Goal: Transaction & Acquisition: Purchase product/service

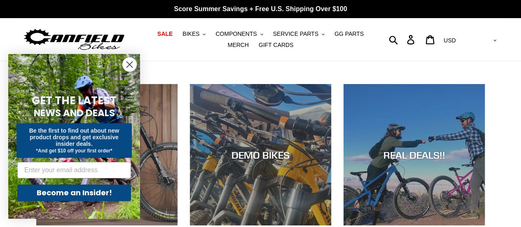
click at [127, 66] on circle "Close dialog" at bounding box center [130, 65] width 14 height 14
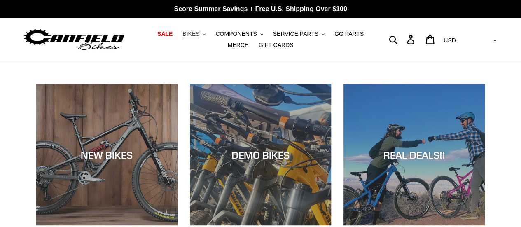
click at [203, 34] on icon "button" at bounding box center [204, 34] width 3 height 2
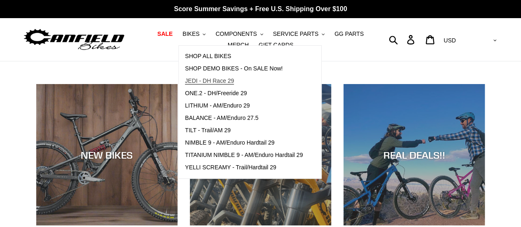
click at [207, 80] on span "JEDI - DH Race 29" at bounding box center [209, 80] width 49 height 7
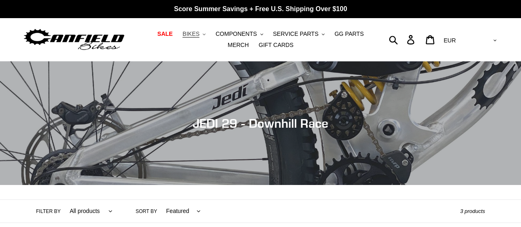
click at [203, 35] on icon ".cls-1{fill:#231f20}" at bounding box center [204, 34] width 3 height 3
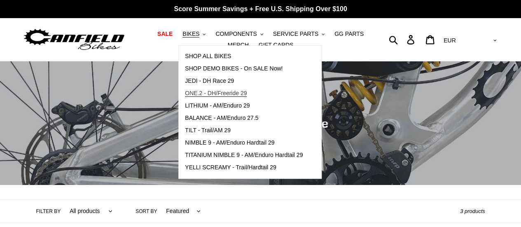
click at [227, 93] on span "ONE.2 - DH/Freeride 29" at bounding box center [216, 93] width 62 height 7
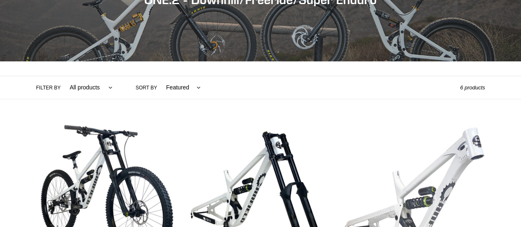
scroll to position [247, 0]
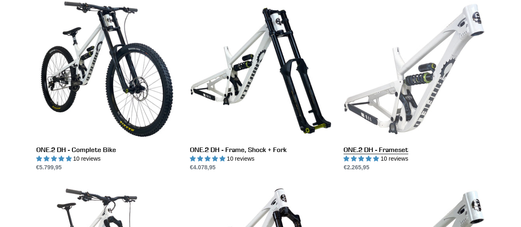
click at [387, 111] on link "ONE.2 DH - Frameset" at bounding box center [414, 84] width 141 height 173
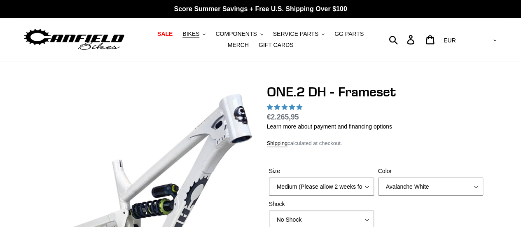
select select "highest-rating"
click at [203, 34] on icon ".cls-1{fill:#231f20}" at bounding box center [204, 34] width 3 height 3
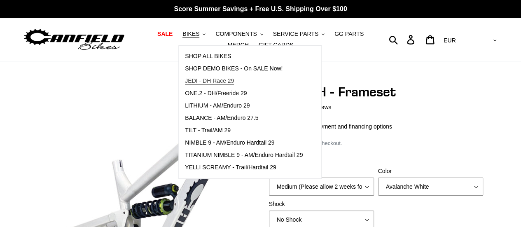
click at [197, 81] on span "JEDI - DH Race 29" at bounding box center [209, 80] width 49 height 7
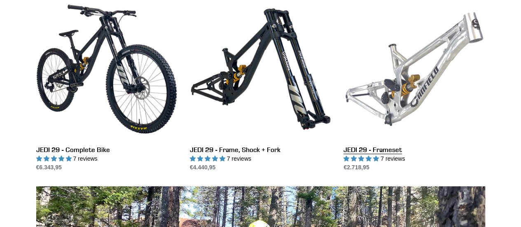
click at [400, 99] on link "JEDI 29 - Frameset" at bounding box center [414, 84] width 141 height 173
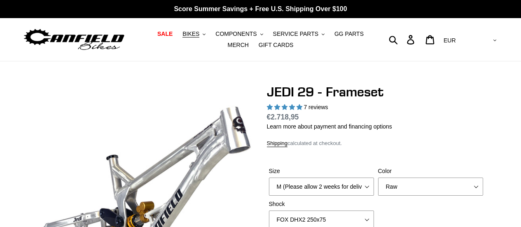
select select "highest-rating"
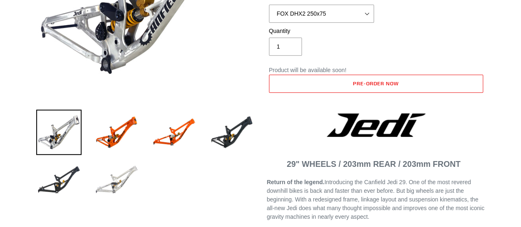
click at [120, 186] on img at bounding box center [116, 179] width 45 height 45
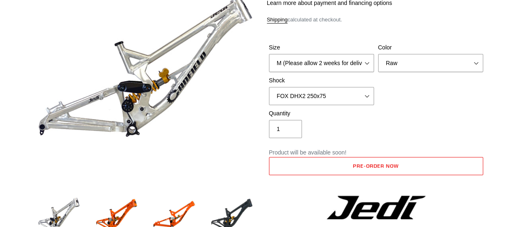
scroll to position [165, 0]
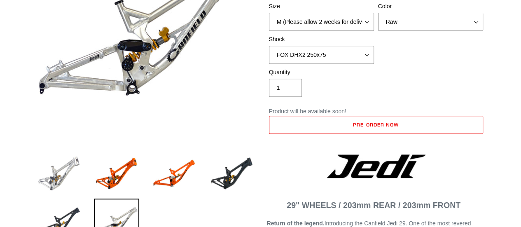
click at [55, 182] on img at bounding box center [58, 173] width 45 height 45
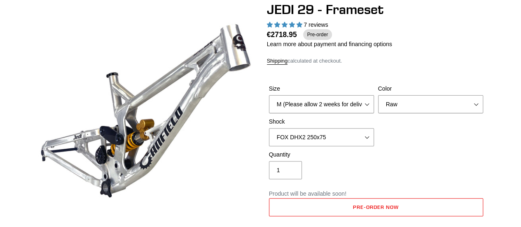
scroll to position [124, 0]
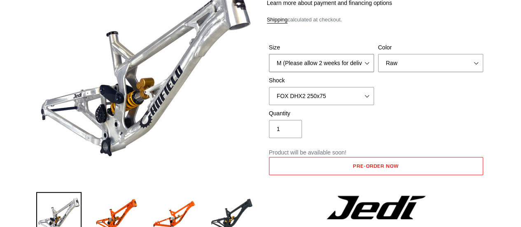
click at [367, 60] on select "M (Please allow 2 weeks for delivery) L (Please allow 2 weeks for delivery) XL" at bounding box center [321, 63] width 105 height 18
select select "L (Please allow 2 weeks for delivery)"
click at [269, 54] on select "M (Please allow 2 weeks for delivery) L (Please allow 2 weeks for delivery) XL" at bounding box center [321, 63] width 105 height 18
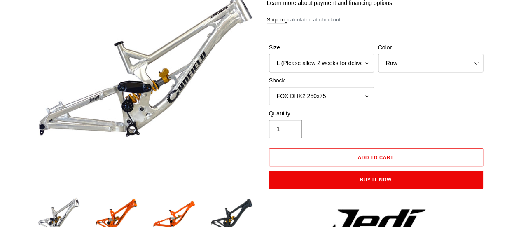
scroll to position [82, 0]
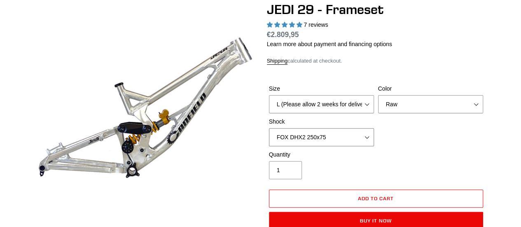
click at [349, 138] on select "No Shock FOX DHX2 250x75 RockShox Vivid Ultimate DH 250x75 EXT e-Storia LOX V3" at bounding box center [321, 137] width 105 height 18
click at [269, 128] on select "No Shock FOX DHX2 250x75 RockShox Vivid Ultimate DH 250x75 EXT e-Storia LOX V3" at bounding box center [321, 137] width 105 height 18
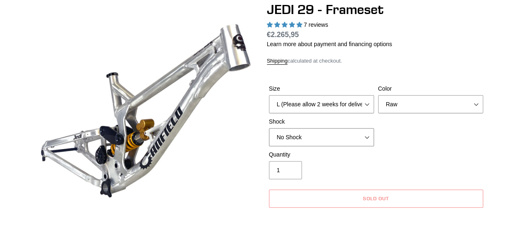
click at [340, 134] on select "No Shock FOX DHX2 250x75 RockShox Vivid Ultimate DH 250x75 EXT e-Storia LOX V3" at bounding box center [321, 137] width 105 height 18
click at [269, 128] on select "No Shock FOX DHX2 250x75 RockShox Vivid Ultimate DH 250x75 EXT e-Storia LOX V3" at bounding box center [321, 137] width 105 height 18
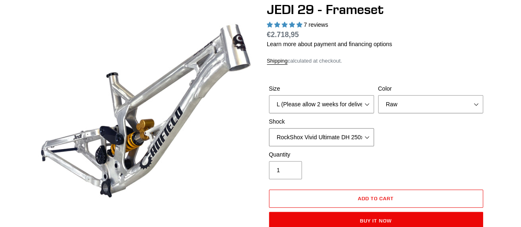
click at [341, 138] on select "No Shock FOX DHX2 250x75 RockShox Vivid Ultimate DH 250x75 EXT e-Storia LOX V3" at bounding box center [321, 137] width 105 height 18
click at [269, 128] on select "No Shock FOX DHX2 250x75 RockShox Vivid Ultimate DH 250x75 EXT e-Storia LOX V3" at bounding box center [321, 137] width 105 height 18
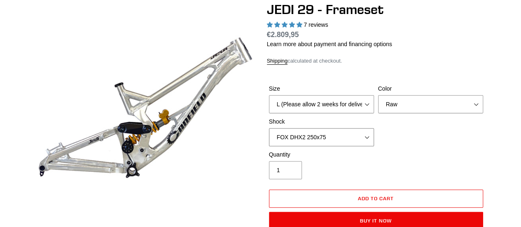
click at [334, 137] on select "No Shock FOX DHX2 250x75 RockShox Vivid Ultimate DH 250x75 EXT e-Storia LOX V3" at bounding box center [321, 137] width 105 height 18
click at [269, 128] on select "No Shock FOX DHX2 250x75 RockShox Vivid Ultimate DH 250x75 EXT e-Storia LOX V3" at bounding box center [321, 137] width 105 height 18
click at [337, 133] on select "No Shock FOX DHX2 250x75 RockShox Vivid Ultimate DH 250x75 EXT e-Storia LOX V3" at bounding box center [321, 137] width 105 height 18
select select "RockShox Vivid Ultimate DH 250x75"
click at [269, 128] on select "No Shock FOX DHX2 250x75 RockShox Vivid Ultimate DH 250x75 EXT e-Storia LOX V3" at bounding box center [321, 137] width 105 height 18
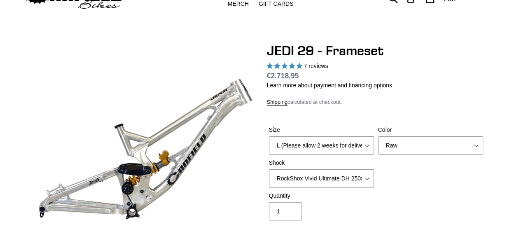
scroll to position [0, 0]
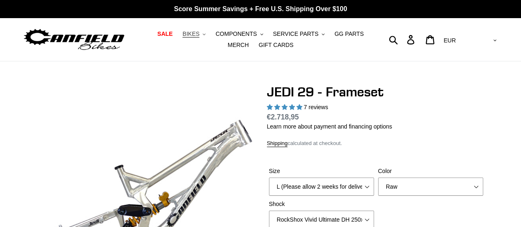
click at [192, 33] on button "BIKES .cls-1{fill:#231f20}" at bounding box center [193, 33] width 31 height 11
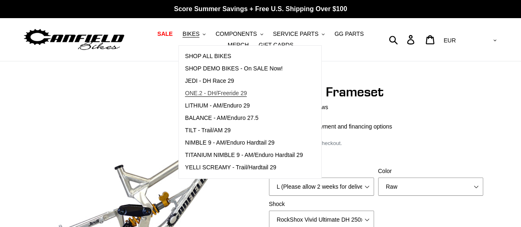
click at [227, 94] on span "ONE.2 - DH/Freeride 29" at bounding box center [216, 93] width 62 height 7
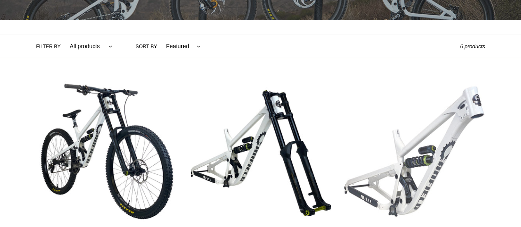
scroll to position [247, 0]
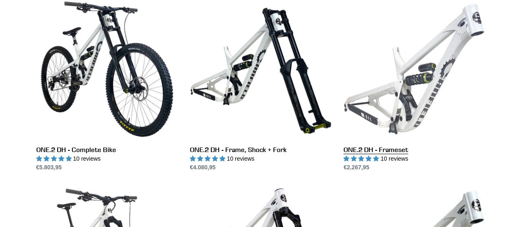
click at [443, 66] on link "ONE.2 DH - Frameset" at bounding box center [414, 84] width 141 height 173
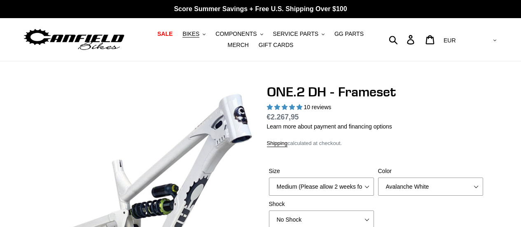
select select "highest-rating"
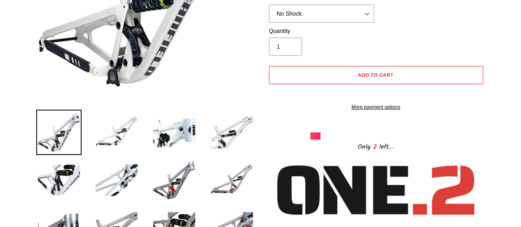
scroll to position [247, 0]
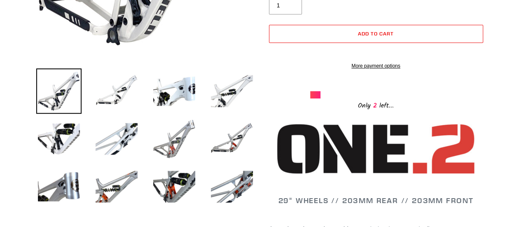
click at [182, 136] on img at bounding box center [174, 138] width 45 height 45
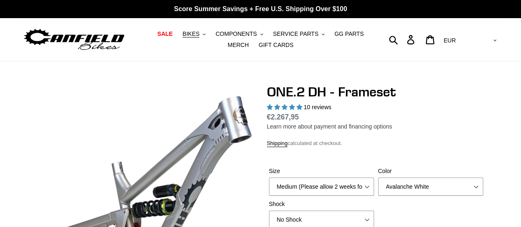
scroll to position [41, 0]
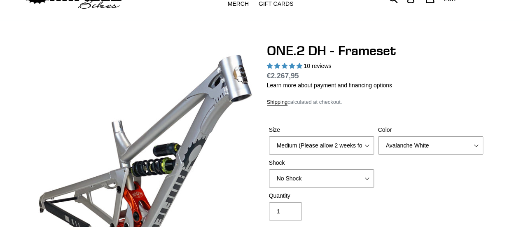
click at [363, 183] on select "No Shock Fox DHX2 Coil RockShox Vivid Coil EXT Storia LOK V3 (Custom Order)" at bounding box center [321, 178] width 105 height 18
click at [269, 169] on select "No Shock Fox DHX2 Coil RockShox Vivid Coil EXT Storia LOK V3 (Custom Order)" at bounding box center [321, 178] width 105 height 18
click at [346, 176] on select "No Shock Fox DHX2 Coil RockShox Vivid Coil EXT Storia LOK V3 (Custom Order)" at bounding box center [321, 178] width 105 height 18
click at [269, 169] on select "No Shock Fox DHX2 Coil RockShox Vivid Coil EXT Storia LOK V3 (Custom Order)" at bounding box center [321, 178] width 105 height 18
click at [354, 177] on select "No Shock Fox DHX2 Coil RockShox Vivid Coil EXT Storia LOK V3 (Custom Order)" at bounding box center [321, 178] width 105 height 18
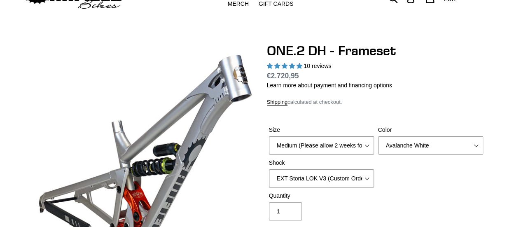
click at [269, 169] on select "No Shock Fox DHX2 Coil RockShox Vivid Coil EXT Storia LOK V3 (Custom Order)" at bounding box center [321, 178] width 105 height 18
click at [349, 176] on select "No Shock Fox DHX2 Coil RockShox Vivid Coil EXT Storia LOK V3 (Custom Order)" at bounding box center [321, 178] width 105 height 18
select select "Fox DHX2 Coil"
click at [269, 169] on select "No Shock Fox DHX2 Coil RockShox Vivid Coil EXT Storia LOK V3 (Custom Order)" at bounding box center [321, 178] width 105 height 18
click at [466, 175] on div "Size Medium (Please allow 2 weeks for delivery) Large (Sold Out) Color Avalanch…" at bounding box center [376, 159] width 218 height 66
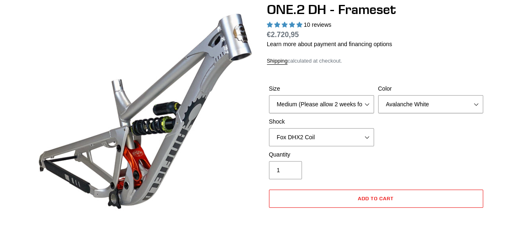
scroll to position [247, 0]
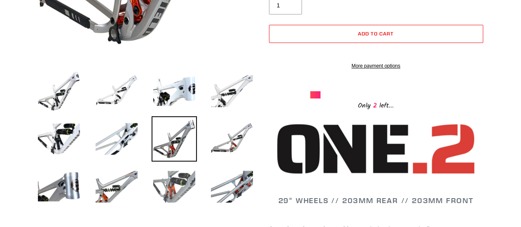
click at [174, 180] on img at bounding box center [174, 186] width 45 height 45
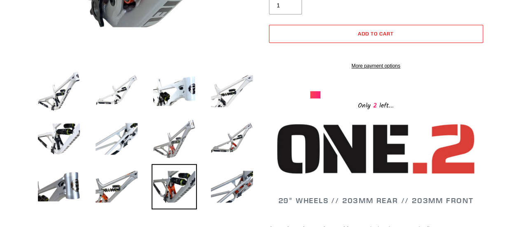
click at [166, 137] on img at bounding box center [174, 138] width 45 height 45
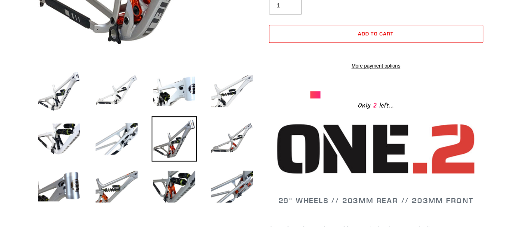
scroll to position [82, 0]
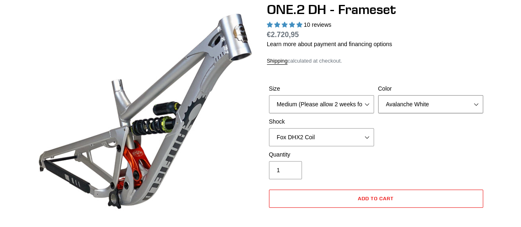
click at [443, 100] on select "Avalanche White Bentonite Grey" at bounding box center [430, 104] width 105 height 18
click at [413, 166] on div "Quantity 1" at bounding box center [376, 166] width 218 height 33
click at [345, 103] on select "Medium (Please allow 2 weeks for delivery) Large (Sold Out)" at bounding box center [321, 104] width 105 height 18
select select "Large (Sold Out)"
click at [269, 95] on select "Medium (Please allow 2 weeks for delivery) Large (Sold Out)" at bounding box center [321, 104] width 105 height 18
